Goal: Task Accomplishment & Management: Manage account settings

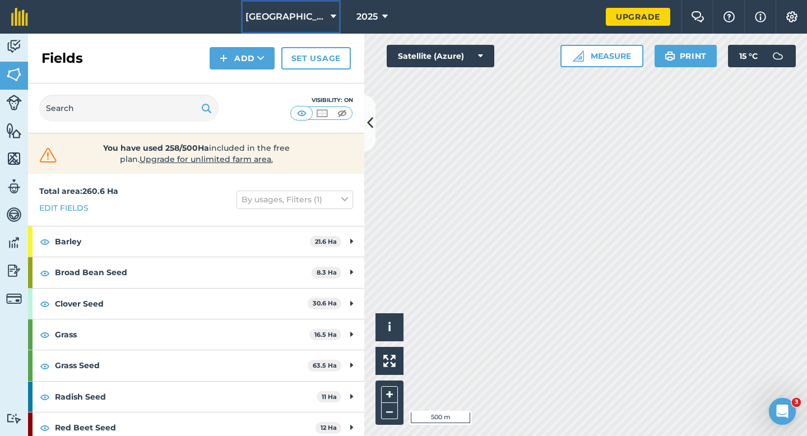
click at [286, 15] on span "[GEOGRAPHIC_DATA]" at bounding box center [286, 16] width 81 height 13
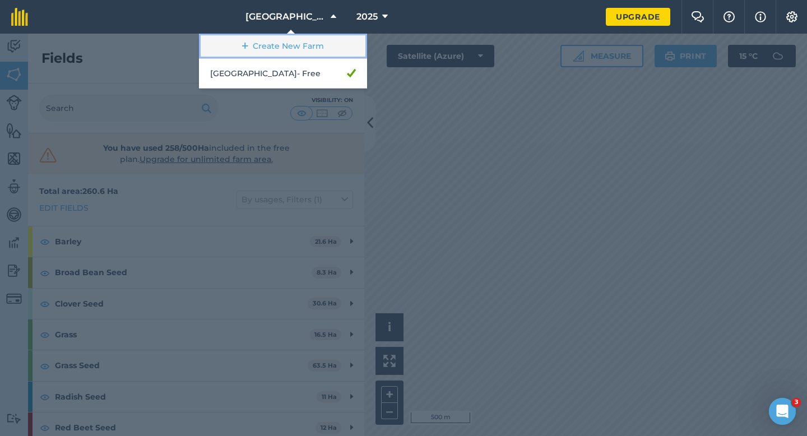
click at [286, 45] on link "Create New Farm" at bounding box center [283, 46] width 168 height 25
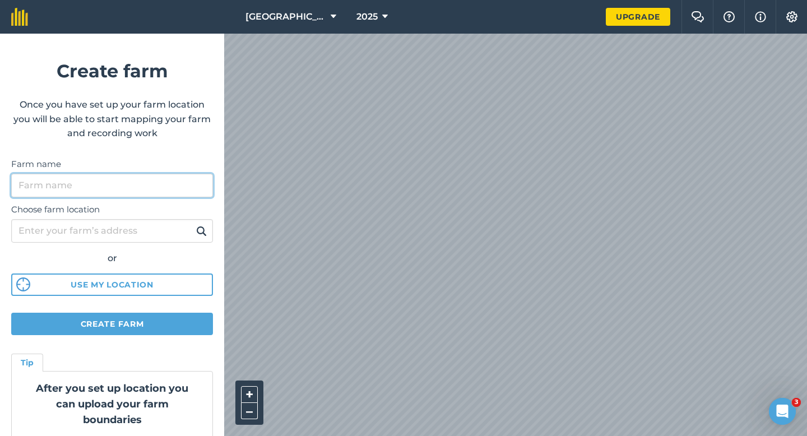
click at [172, 184] on input "Farm name" at bounding box center [112, 186] width 202 height 24
type input "[PERSON_NAME] & Sons"
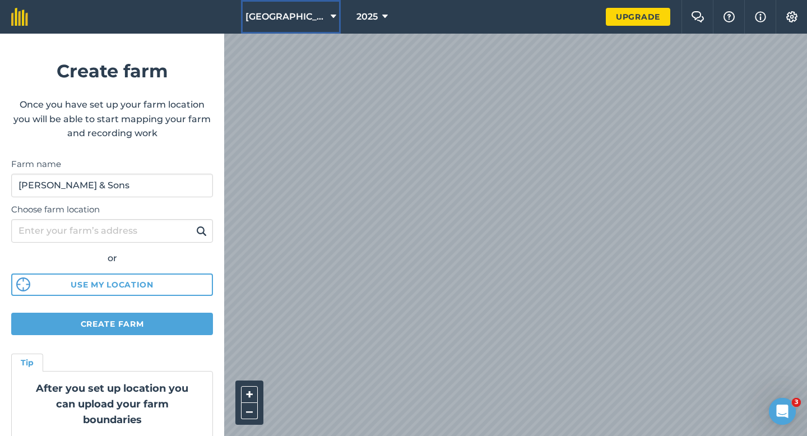
click at [257, 4] on button "[GEOGRAPHIC_DATA]" at bounding box center [291, 17] width 100 height 34
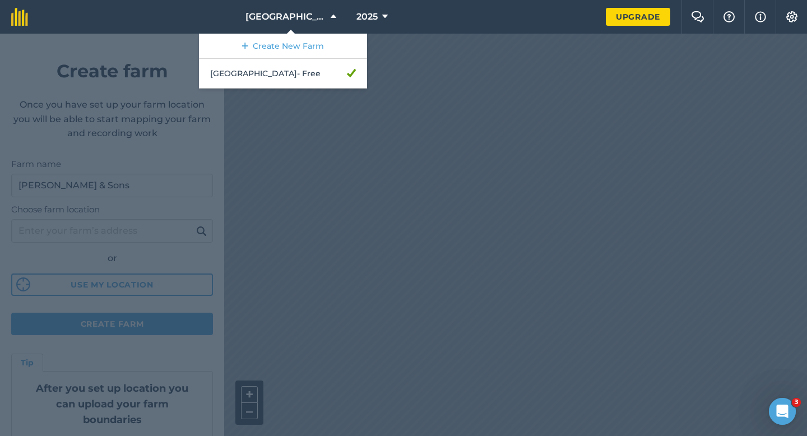
drag, startPoint x: 439, startPoint y: 233, endPoint x: 401, endPoint y: 107, distance: 131.8
click at [401, 107] on div at bounding box center [403, 235] width 807 height 402
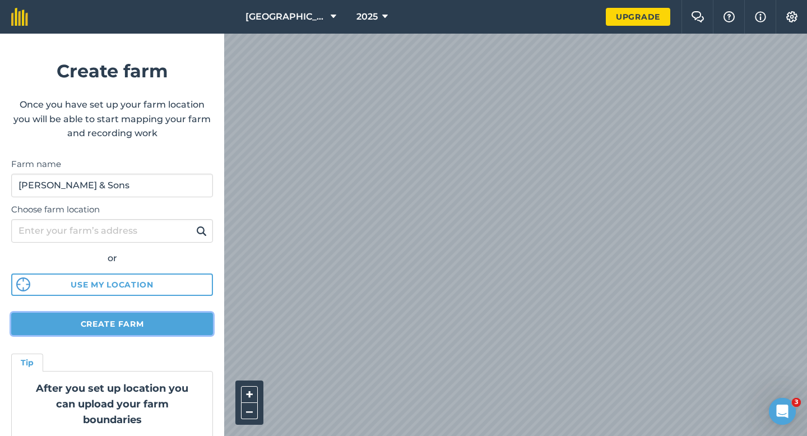
click at [203, 322] on button "Create farm" at bounding box center [112, 324] width 202 height 22
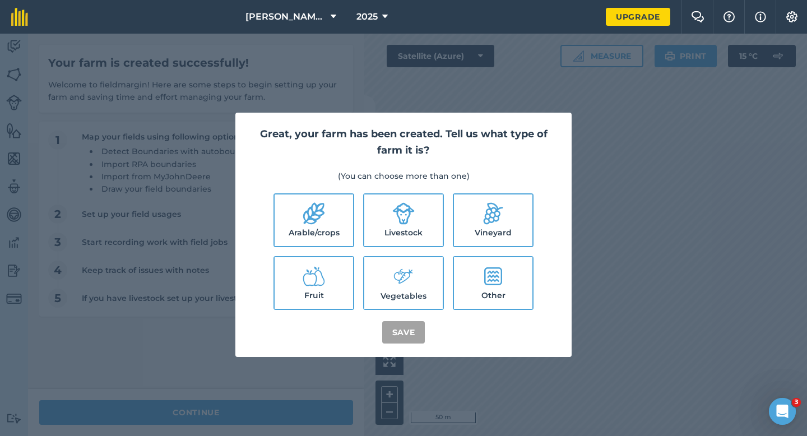
click at [342, 248] on ul "Arable/crops Livestock Vineyard Fruit Vegetables Other" at bounding box center [403, 251] width 309 height 117
click at [366, 219] on label "Livestock" at bounding box center [403, 221] width 78 height 52
checkbox input "true"
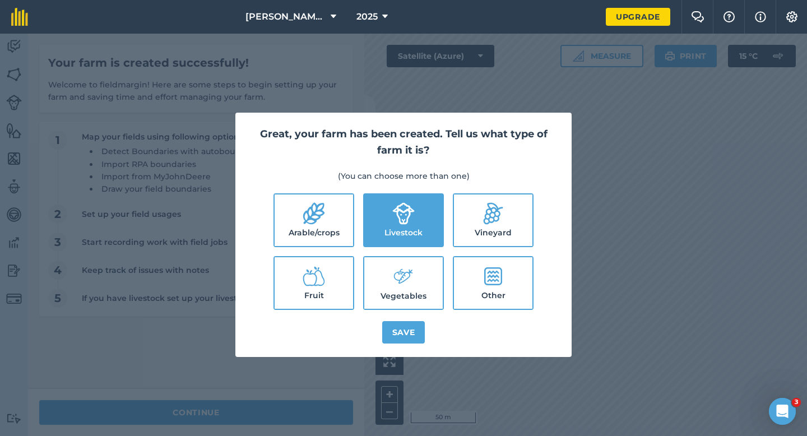
click at [328, 219] on label "Arable/crops" at bounding box center [314, 221] width 78 height 52
checkbox input "true"
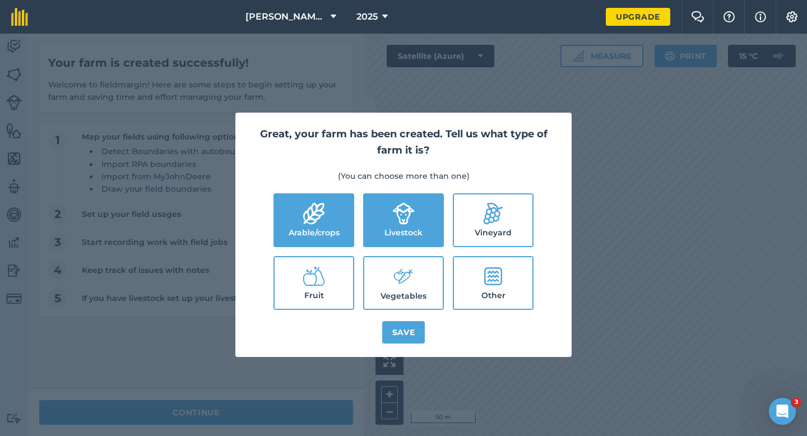
click at [402, 282] on icon at bounding box center [406, 277] width 15 height 15
checkbox input "true"
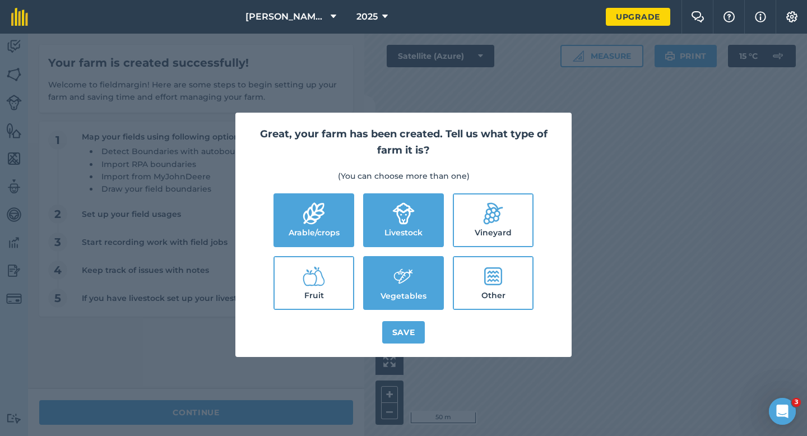
click at [402, 317] on div "Great, your farm has been created. Tell us what type of farm it is? (You can ch…" at bounding box center [403, 235] width 336 height 244
click at [402, 330] on button "Save" at bounding box center [403, 332] width 43 height 22
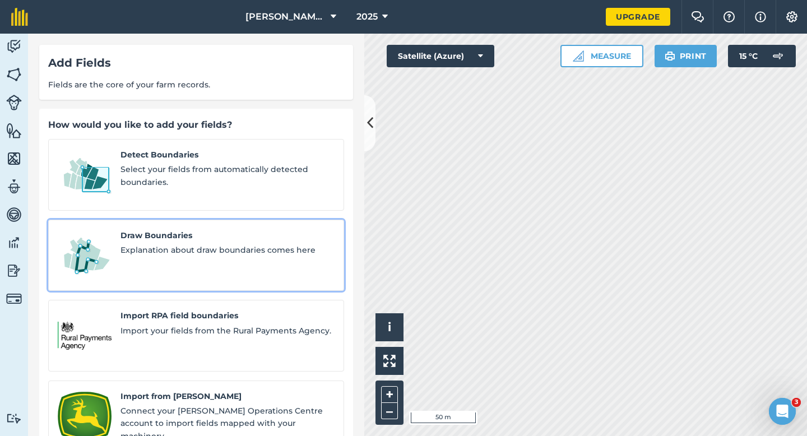
click at [164, 246] on div "Draw Boundaries Explanation about draw boundaries comes here" at bounding box center [228, 255] width 214 height 53
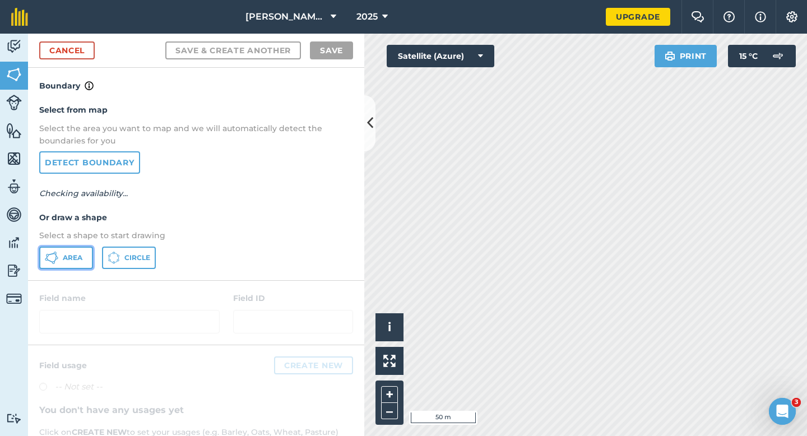
click at [81, 251] on button "Area" at bounding box center [66, 258] width 54 height 22
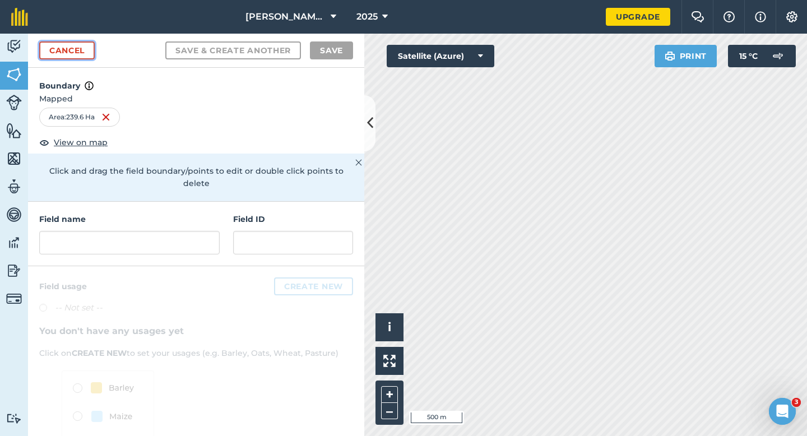
click at [72, 49] on link "Cancel" at bounding box center [66, 50] width 55 height 18
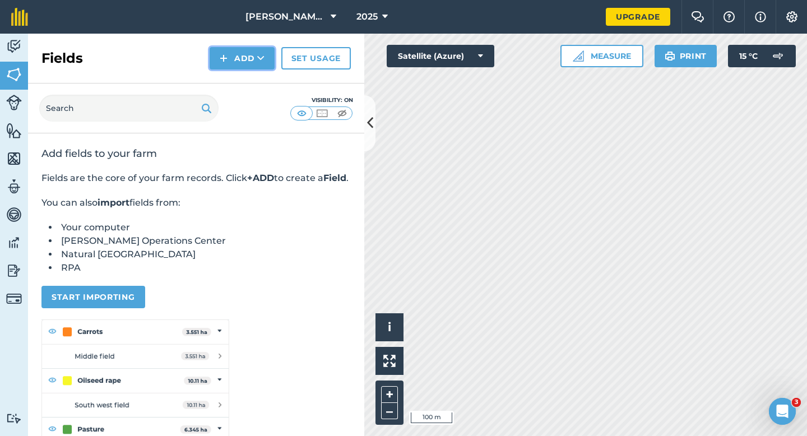
click at [247, 54] on button "Add" at bounding box center [242, 58] width 65 height 22
click at [247, 74] on link "Draw" at bounding box center [242, 83] width 62 height 25
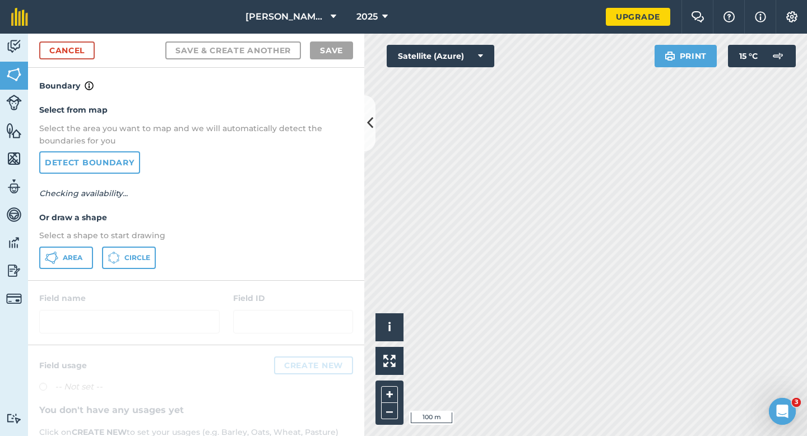
click at [43, 277] on div "Select from map Select the area you want to map and we will automatically detec…" at bounding box center [196, 185] width 336 height 187
click at [53, 263] on icon at bounding box center [51, 257] width 13 height 13
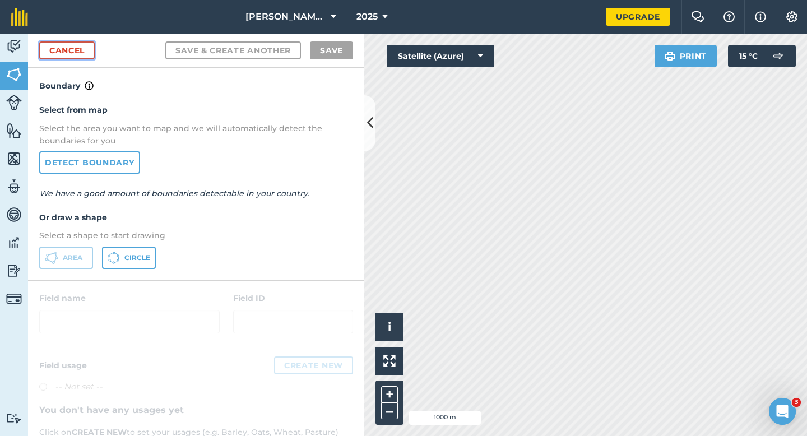
click at [66, 48] on link "Cancel" at bounding box center [66, 50] width 55 height 18
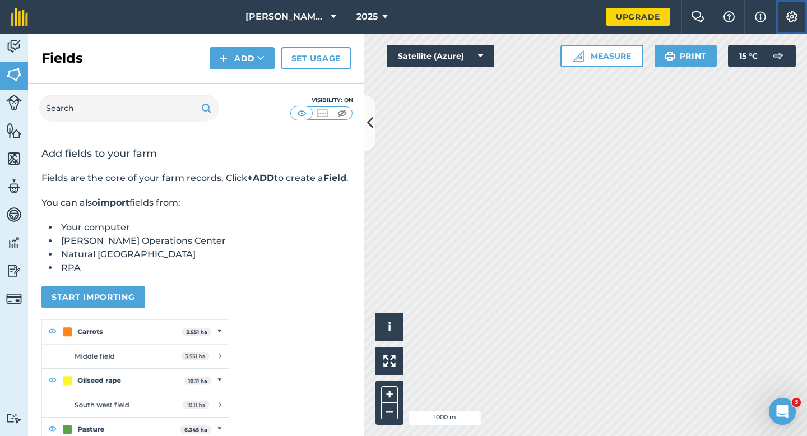
click at [785, 8] on button "Settings" at bounding box center [791, 17] width 31 height 34
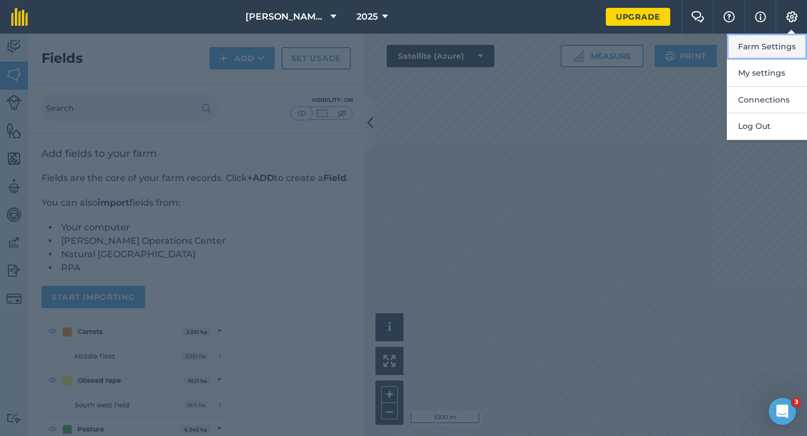
click at [785, 53] on button "Farm Settings" at bounding box center [767, 47] width 80 height 26
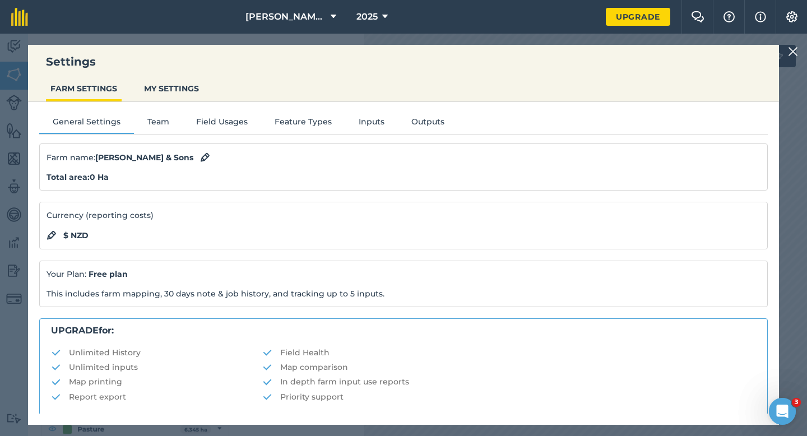
scroll to position [215, 0]
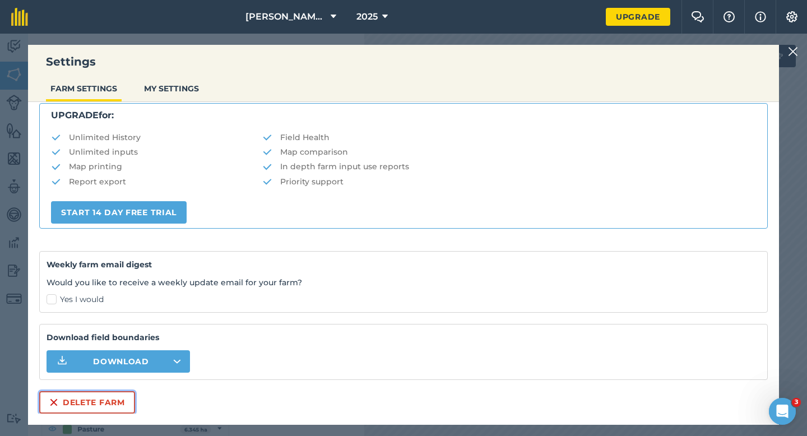
click at [113, 393] on button "Delete farm" at bounding box center [87, 402] width 96 height 22
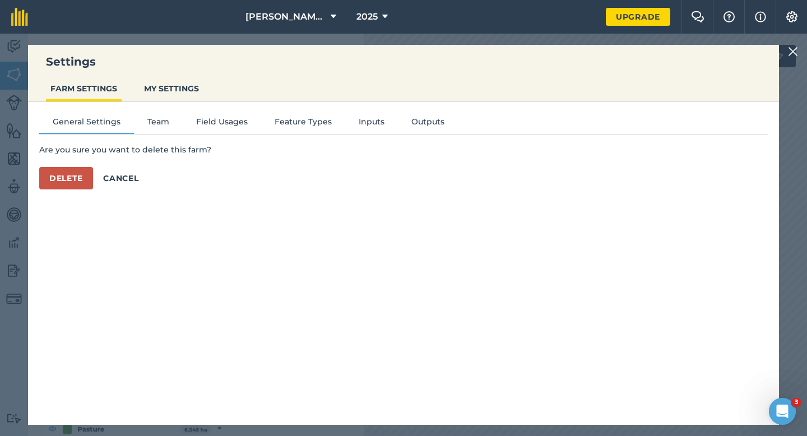
scroll to position [0, 0]
click at [72, 182] on button "Delete" at bounding box center [66, 178] width 54 height 22
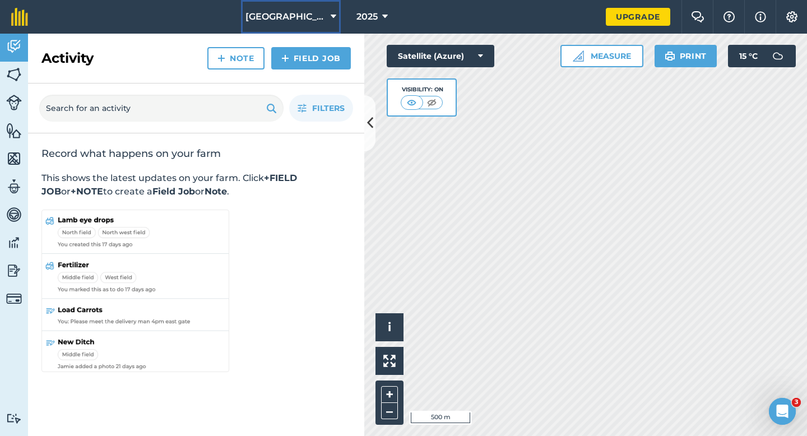
click at [262, 24] on button "[GEOGRAPHIC_DATA]" at bounding box center [291, 17] width 100 height 34
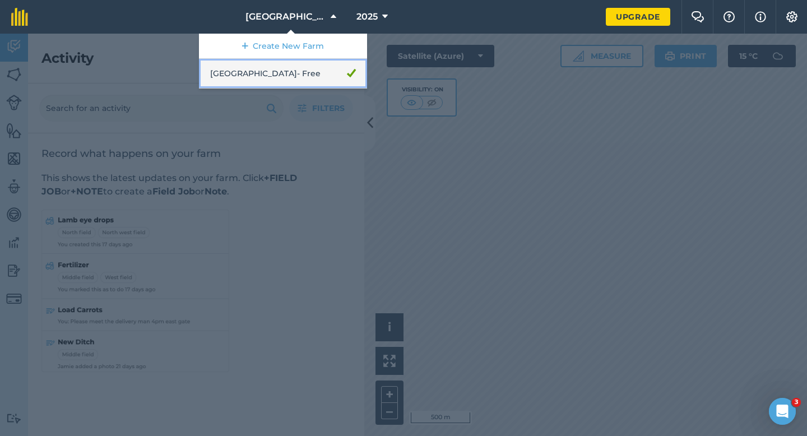
click at [265, 61] on link "[GEOGRAPHIC_DATA] - Free" at bounding box center [283, 74] width 168 height 30
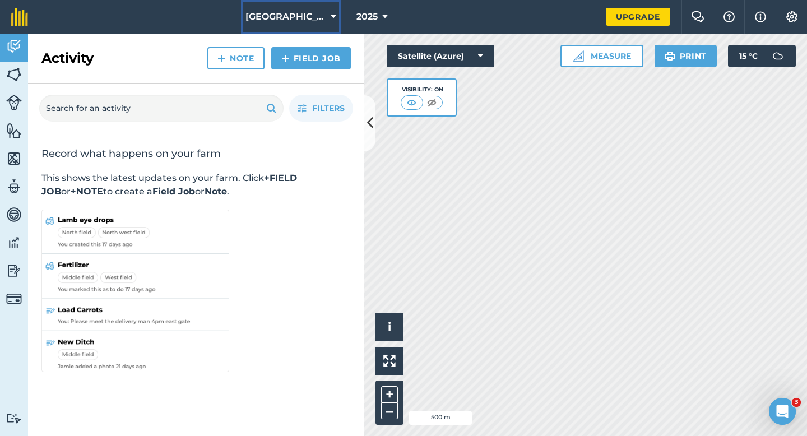
click at [274, 13] on span "[GEOGRAPHIC_DATA]" at bounding box center [286, 16] width 81 height 13
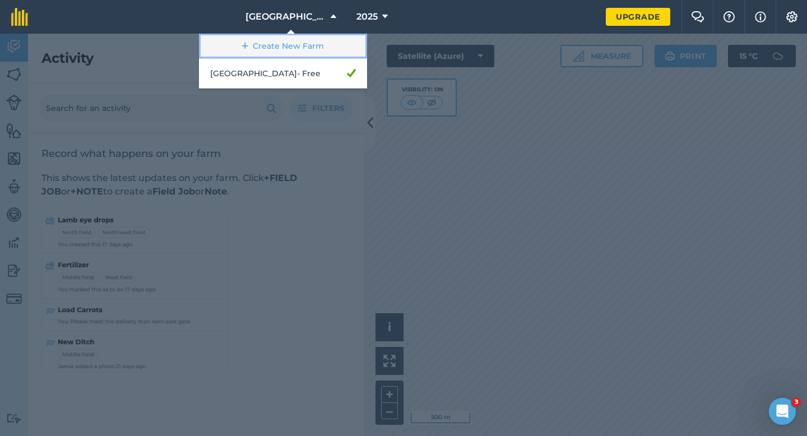
click at [274, 53] on link "Create New Farm" at bounding box center [283, 46] width 168 height 25
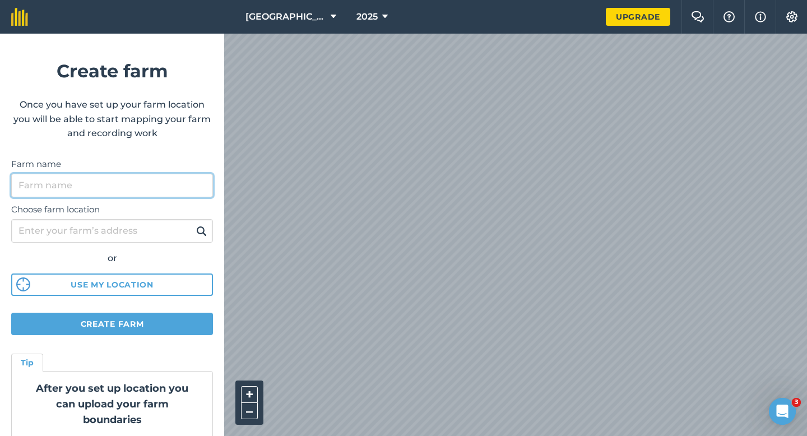
click at [177, 184] on input "Farm name" at bounding box center [112, 186] width 202 height 24
type input "[PERSON_NAME] & Sons"
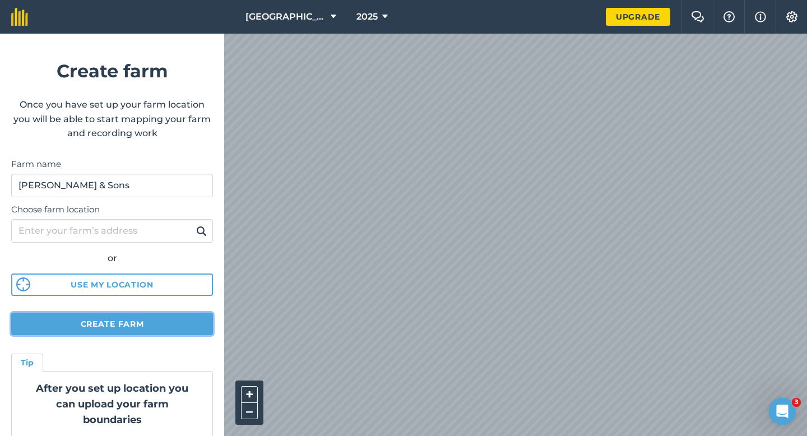
click at [162, 318] on button "Create farm" at bounding box center [112, 324] width 202 height 22
